Goal: Information Seeking & Learning: Learn about a topic

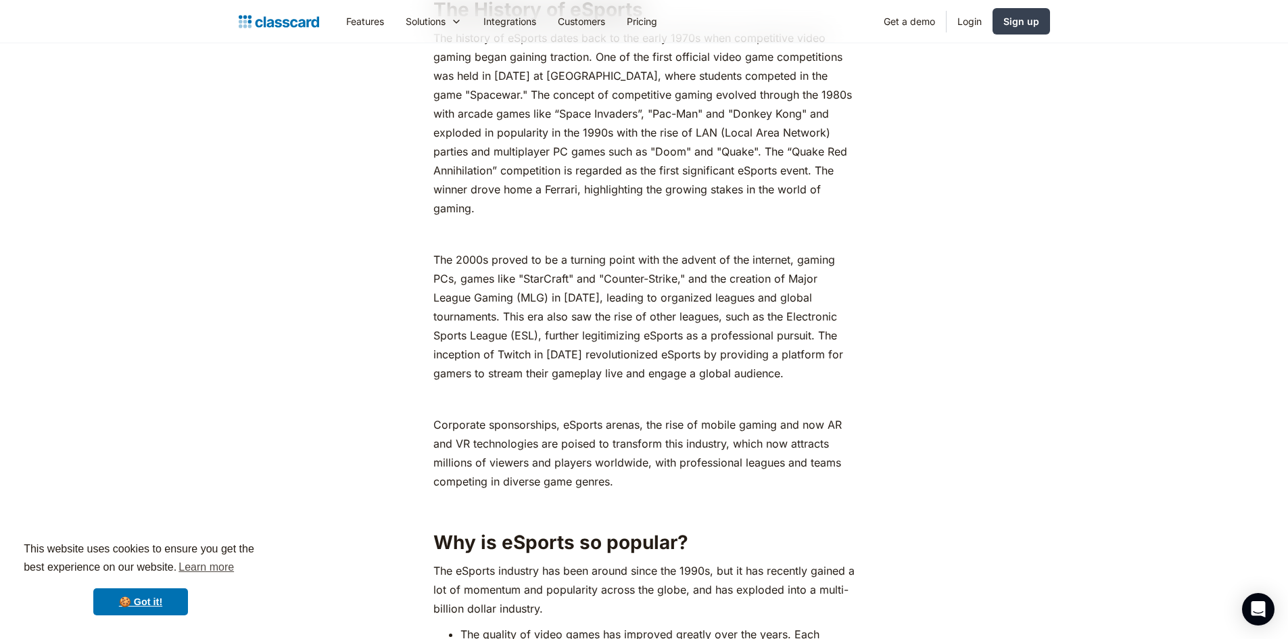
scroll to position [1758, 0]
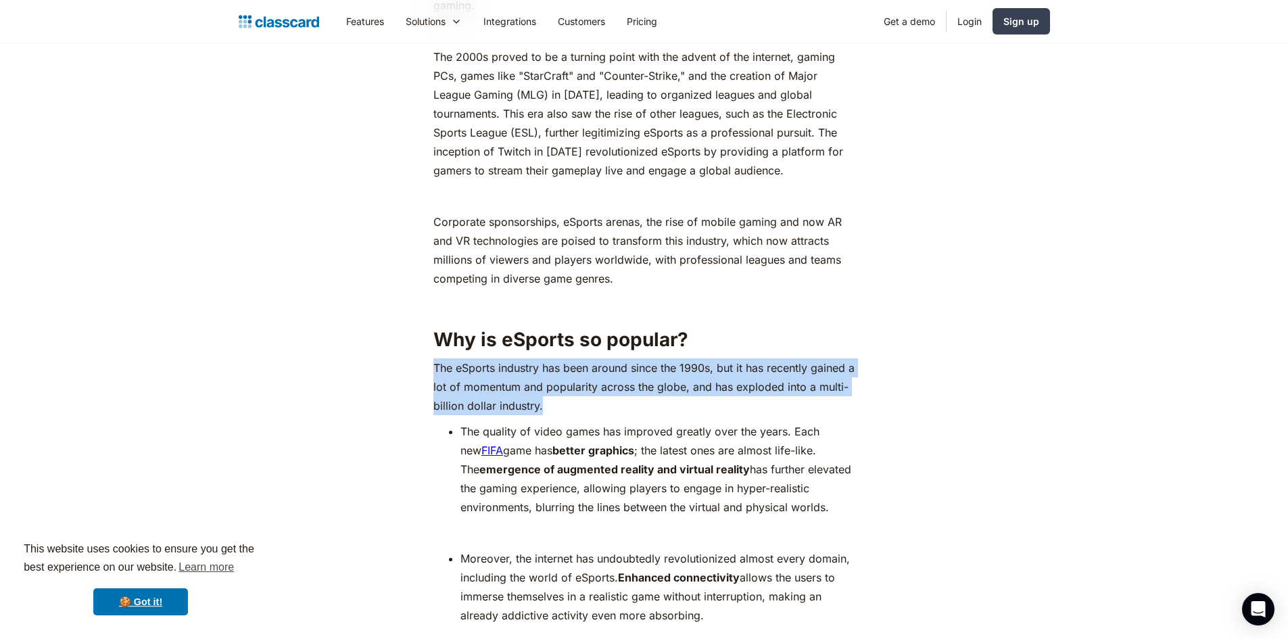
drag, startPoint x: 427, startPoint y: 367, endPoint x: 576, endPoint y: 405, distance: 153.5
click at [573, 403] on p "The eSports industry has been around since the 1990s, but it has recently gaine…" at bounding box center [643, 386] width 421 height 57
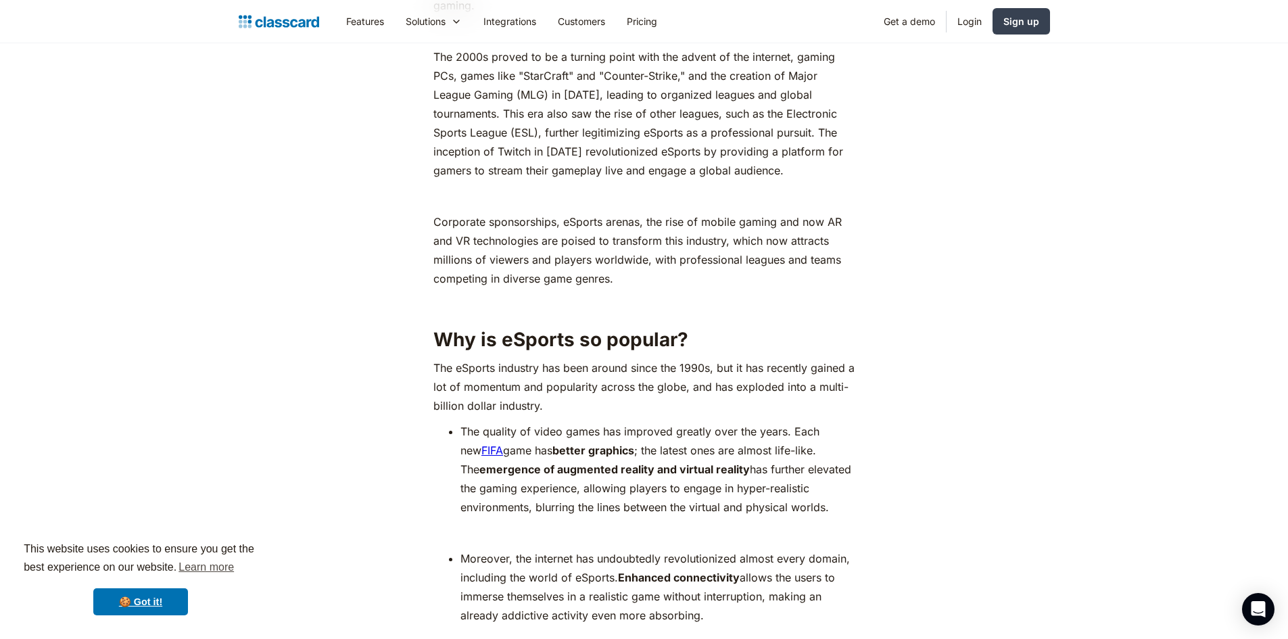
scroll to position [1825, 0]
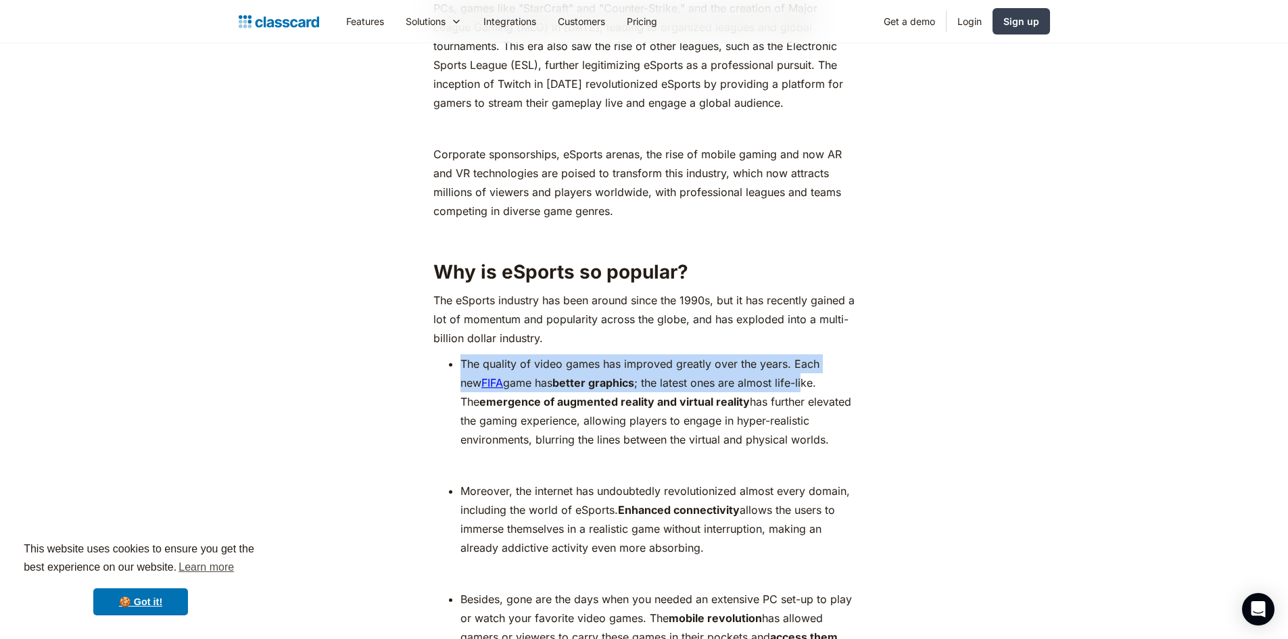
drag, startPoint x: 463, startPoint y: 361, endPoint x: 788, endPoint y: 379, distance: 325.7
click at [788, 379] on li "The quality of video games has improved greatly over the years. Each new FIFA g…" at bounding box center [657, 401] width 394 height 95
click at [790, 379] on li "The quality of video games has improved greatly over the years. Each new FIFA g…" at bounding box center [657, 401] width 394 height 95
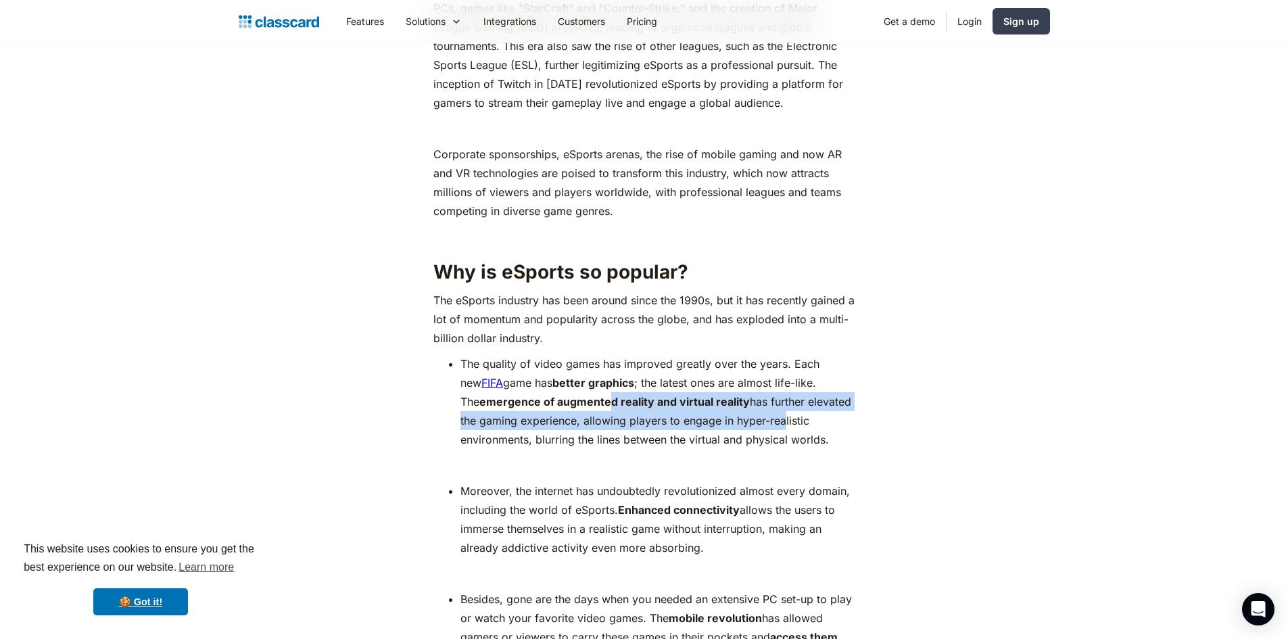
drag, startPoint x: 588, startPoint y: 400, endPoint x: 741, endPoint y: 420, distance: 154.1
click at [753, 418] on li "The quality of video games has improved greatly over the years. Each new FIFA g…" at bounding box center [657, 401] width 394 height 95
click at [574, 413] on li "The quality of video games has improved greatly over the years. Each new FIFA g…" at bounding box center [657, 401] width 394 height 95
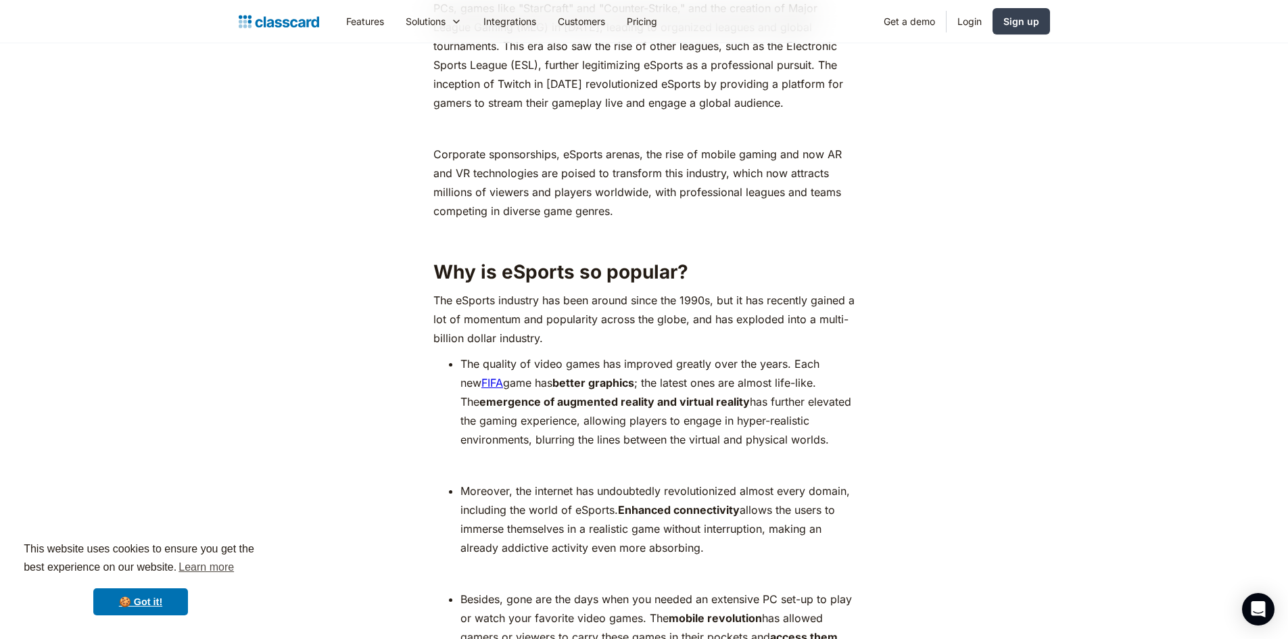
scroll to position [1893, 0]
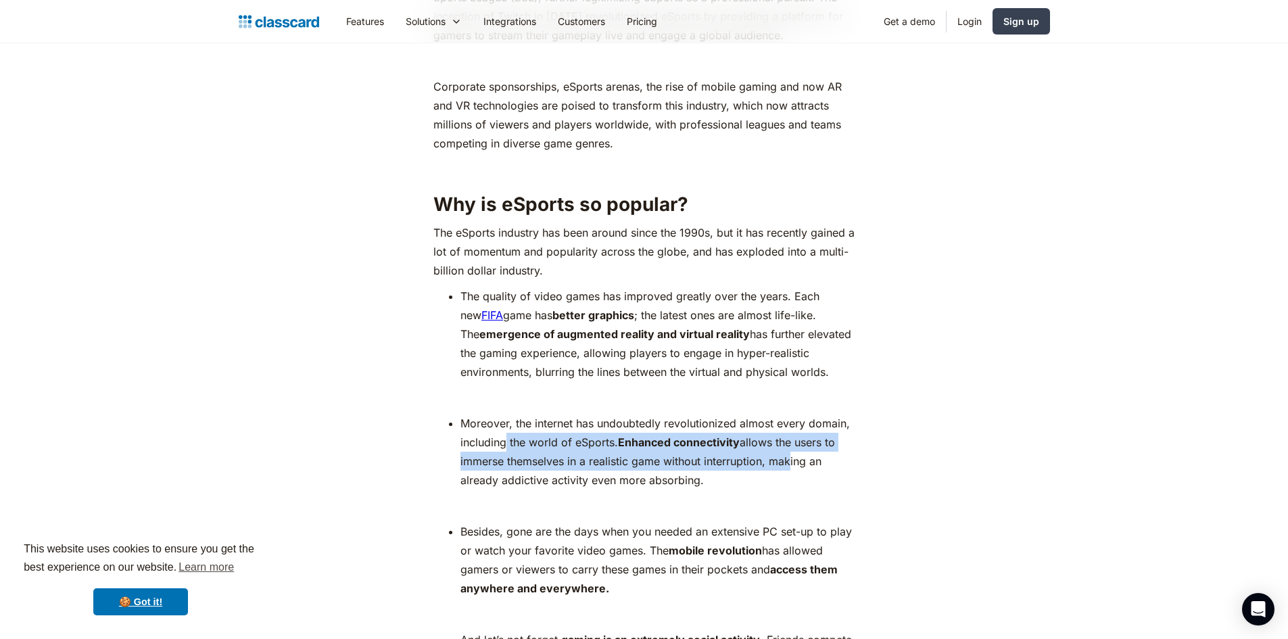
drag, startPoint x: 543, startPoint y: 449, endPoint x: 775, endPoint y: 452, distance: 231.9
click at [785, 456] on li "Moreover, the internet has undoubtedly revolutionized almost every domain, incl…" at bounding box center [657, 452] width 394 height 76
click at [700, 450] on li "Moreover, the internet has undoubtedly revolutionized almost every domain, incl…" at bounding box center [657, 452] width 394 height 76
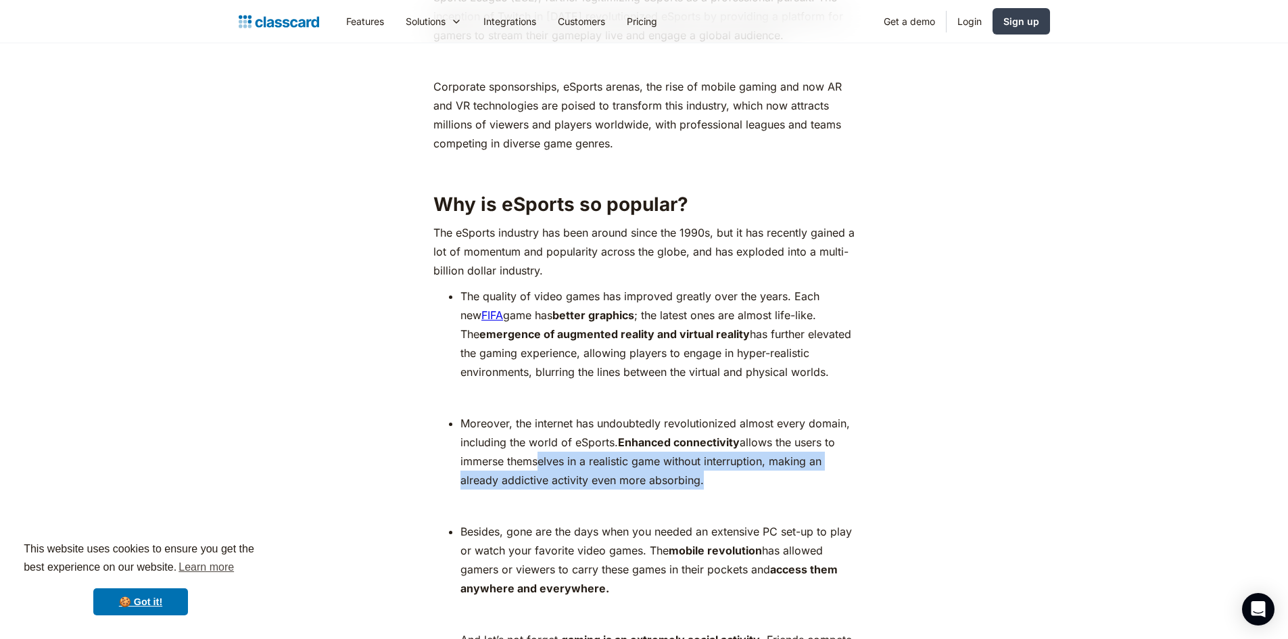
drag, startPoint x: 650, startPoint y: 473, endPoint x: 696, endPoint y: 473, distance: 46.0
click at [699, 475] on li "Moreover, the internet has undoubtedly revolutionized almost every domain, incl…" at bounding box center [657, 452] width 394 height 76
click at [653, 458] on li "Moreover, the internet has undoubtedly revolutionized almost every domain, incl…" at bounding box center [657, 452] width 394 height 76
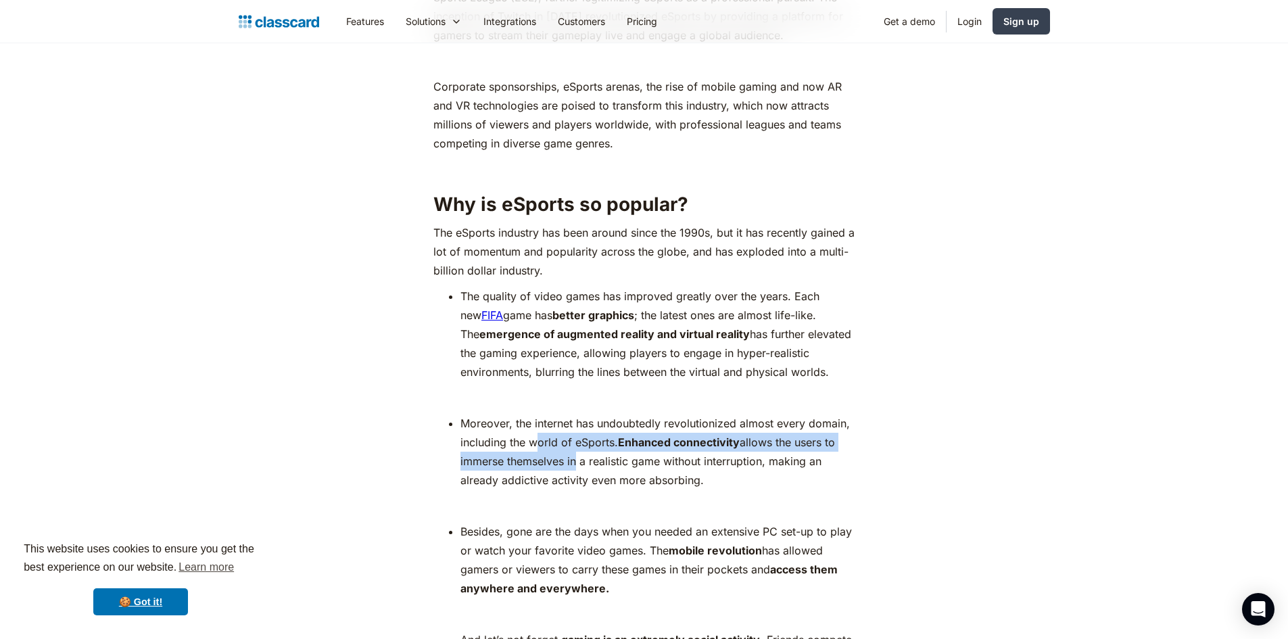
drag, startPoint x: 544, startPoint y: 452, endPoint x: 585, endPoint y: 461, distance: 41.5
click at [579, 459] on li "Moreover, the internet has undoubtedly revolutionized almost every domain, incl…" at bounding box center [657, 452] width 394 height 76
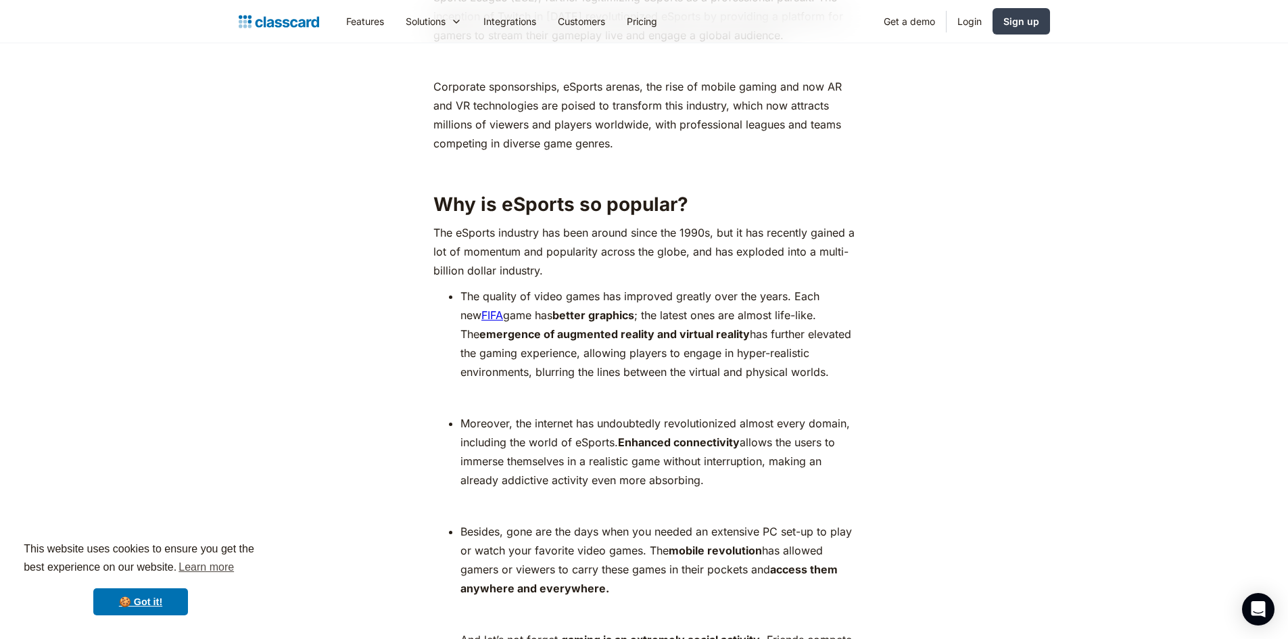
click at [527, 473] on li "Moreover, the internet has undoubtedly revolutionized almost every domain, incl…" at bounding box center [657, 452] width 394 height 76
drag, startPoint x: 681, startPoint y: 491, endPoint x: 690, endPoint y: 491, distance: 8.8
click at [627, 482] on li "Moreover, the internet has undoubtedly revolutionized almost every domain, incl…" at bounding box center [657, 452] width 394 height 76
drag, startPoint x: 546, startPoint y: 476, endPoint x: 648, endPoint y: 489, distance: 102.2
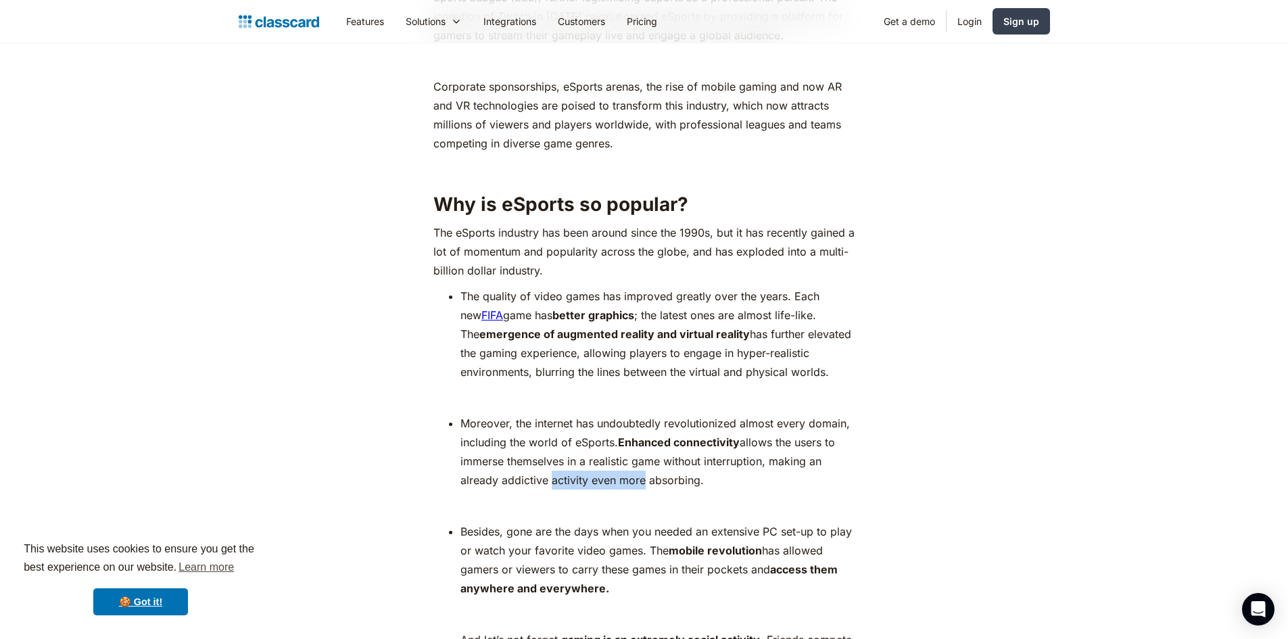
click at [642, 487] on li "Moreover, the internet has undoubtedly revolutionized almost every domain, incl…" at bounding box center [657, 452] width 394 height 76
click at [581, 475] on li "Moreover, the internet has undoubtedly revolutionized almost every domain, incl…" at bounding box center [657, 452] width 394 height 76
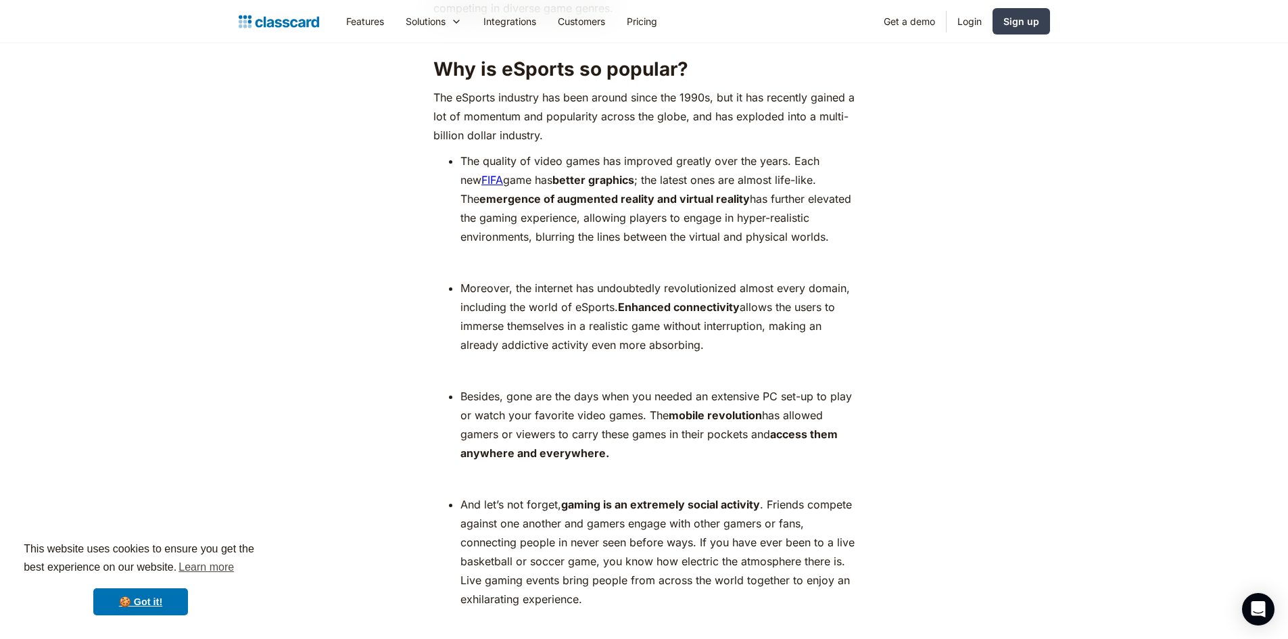
click at [568, 324] on li "Moreover, the internet has undoubtedly revolutionized almost every domain, incl…" at bounding box center [657, 317] width 394 height 76
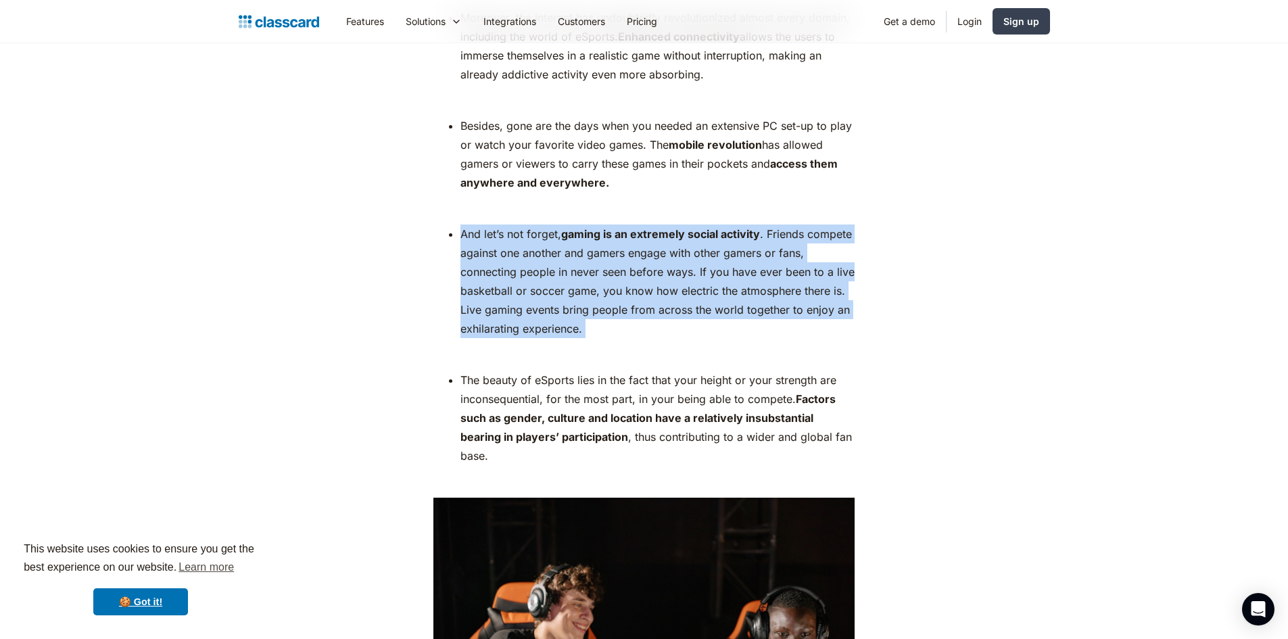
drag, startPoint x: 463, startPoint y: 231, endPoint x: 639, endPoint y: 349, distance: 211.5
copy div "And let’s not forget, gaming is an extremely social activity . Friends compete …"
